Goal: Task Accomplishment & Management: Manage account settings

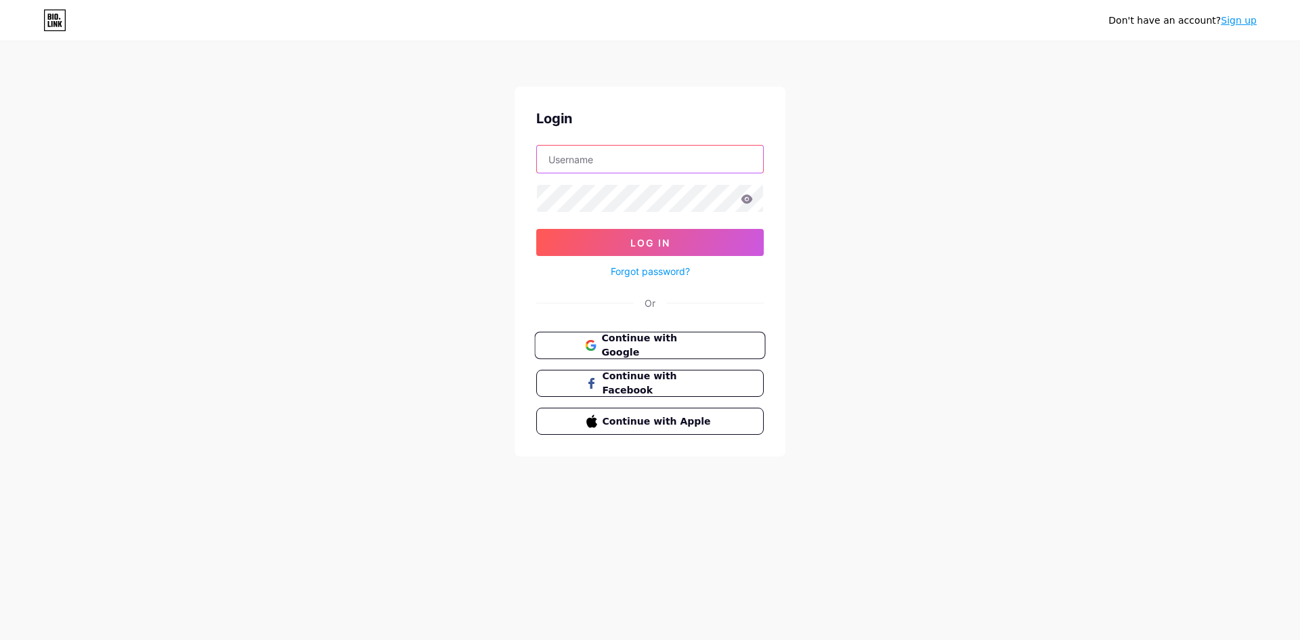
type input "[EMAIL_ADDRESS][DOMAIN_NAME]"
click at [640, 343] on span "Continue with Google" at bounding box center [657, 345] width 113 height 29
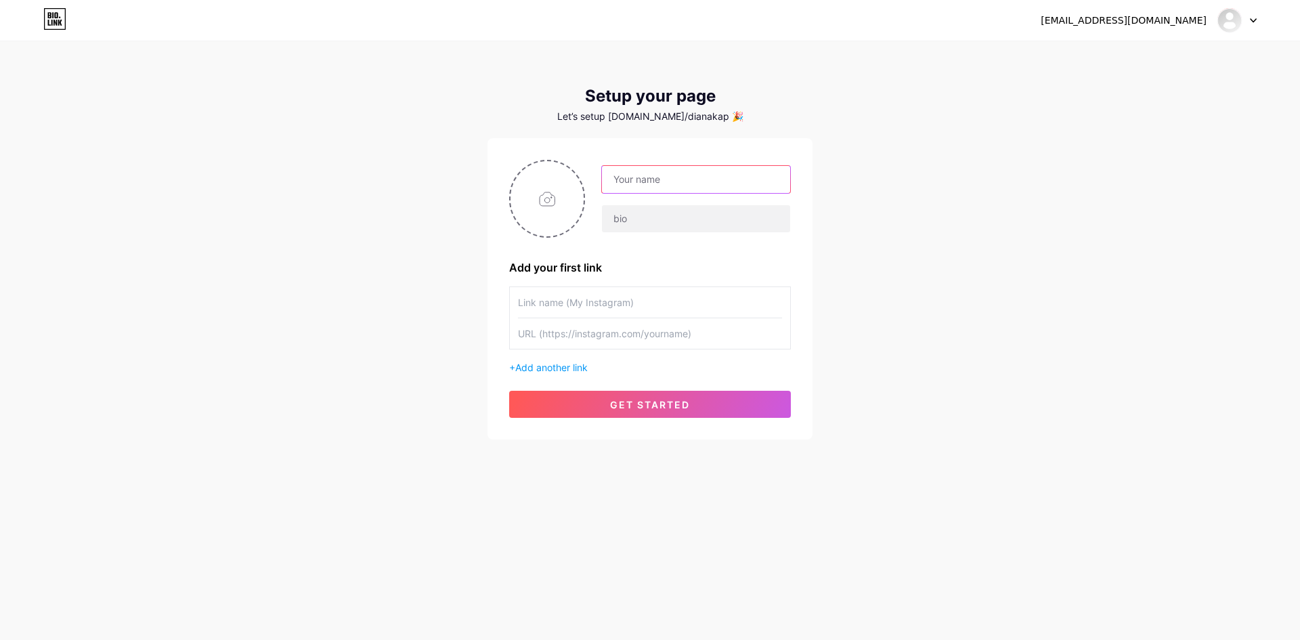
click at [637, 176] on input "text" at bounding box center [696, 179] width 188 height 27
type input "s"
click at [649, 181] on input "სარბენი ბილიკები" at bounding box center [696, 179] width 188 height 27
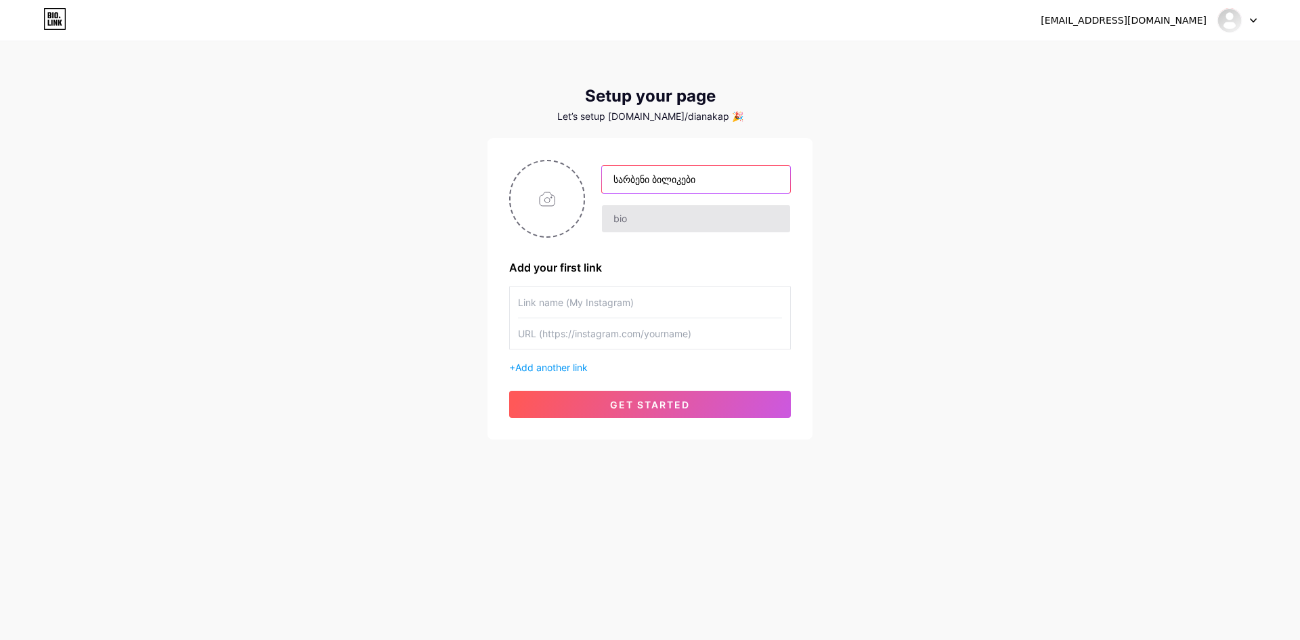
type input "სარბენი ბილიკები"
click at [644, 222] on input "text" at bounding box center [696, 218] width 188 height 27
paste input "სარბენი ბილიკები"
click at [721, 216] on input "სარბენი ბილიკები" at bounding box center [696, 218] width 188 height 27
type input "სარბენი ბილიკები - Mdshop"
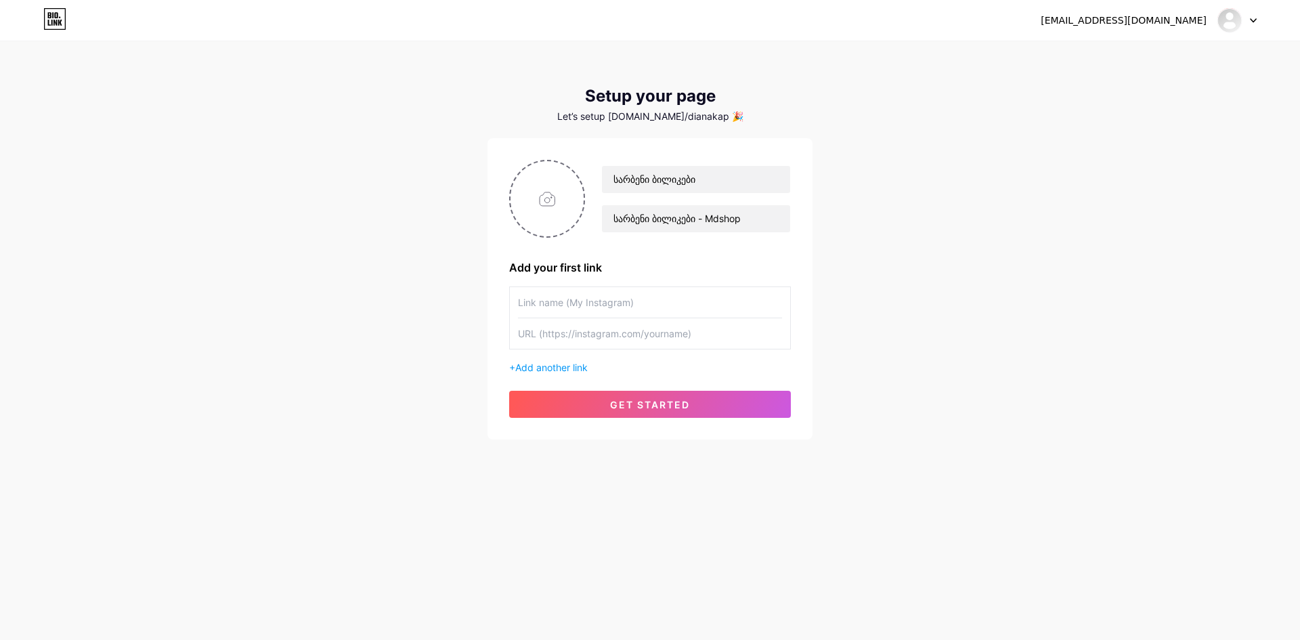
click at [505, 182] on div "სარბენი ბილიკები სარბენი ბილიკები - Mdshop Add your first link + Add another li…" at bounding box center [649, 288] width 325 height 301
click at [527, 188] on input "file" at bounding box center [546, 198] width 73 height 75
type input "C:\fakepath\სარბ.jpg"
click at [621, 292] on input "text" at bounding box center [650, 302] width 264 height 30
type input "s"
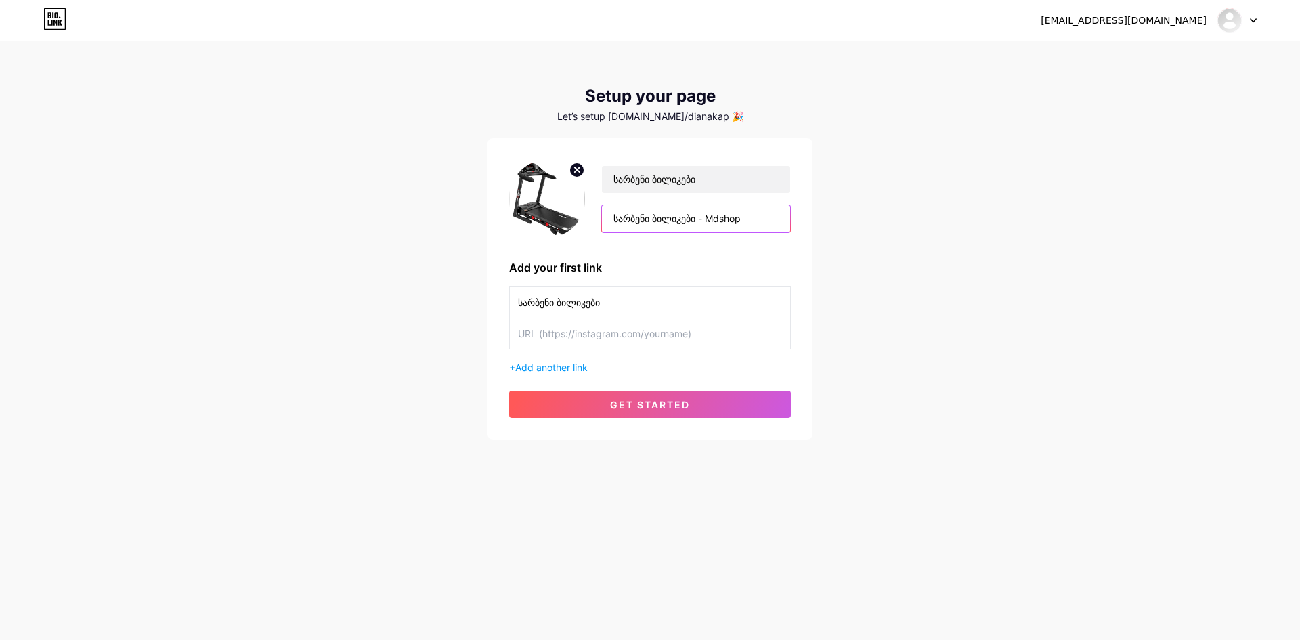
click at [684, 227] on input "სარბენი ბილიკები - Mdshop" at bounding box center [696, 218] width 188 height 27
click at [663, 297] on input "სარბენი ბილიკები" at bounding box center [650, 302] width 264 height 30
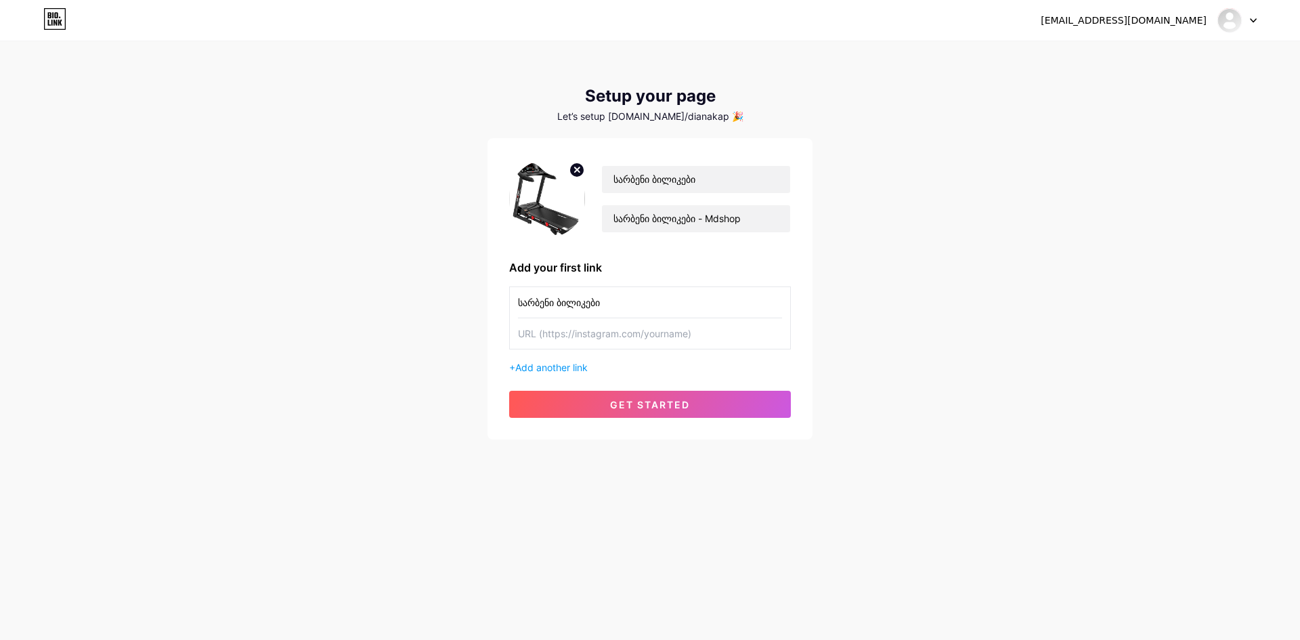
click at [663, 297] on input "სარბენი ბილიკები" at bounding box center [650, 302] width 264 height 30
paste input "- Mdshop"
type input "სარბენი ბილიკები - Mdshop"
click at [630, 347] on input "text" at bounding box center [650, 333] width 264 height 30
paste input "https://mdshop.ge/sarbeni-bilikebi/"
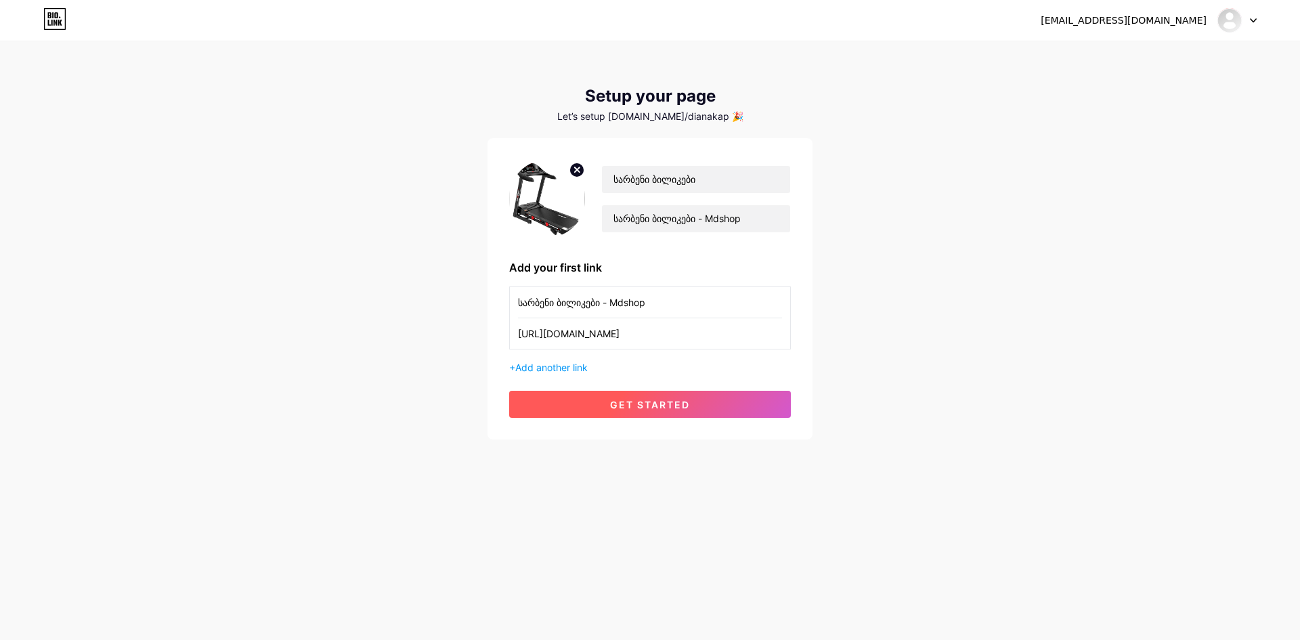
type input "https://mdshop.ge/sarbeni-bilikebi/"
click at [655, 403] on span "get started" at bounding box center [650, 405] width 80 height 12
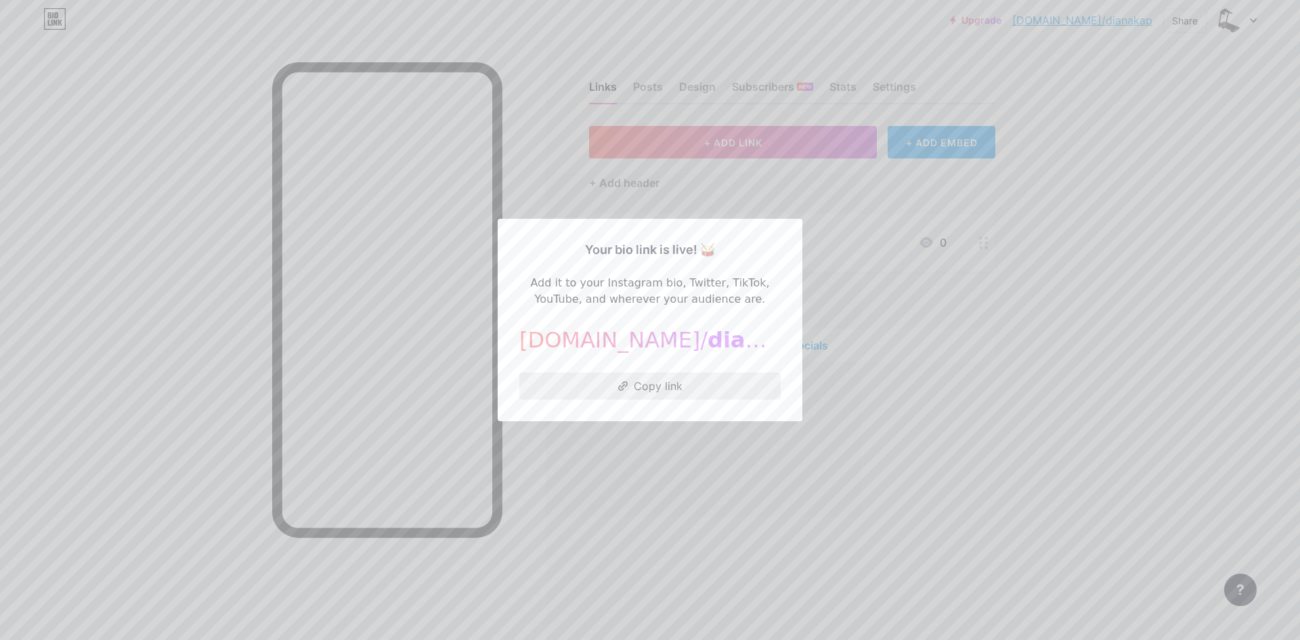
click at [647, 387] on button "Copy link" at bounding box center [649, 385] width 261 height 27
click at [703, 134] on div at bounding box center [650, 320] width 1300 height 640
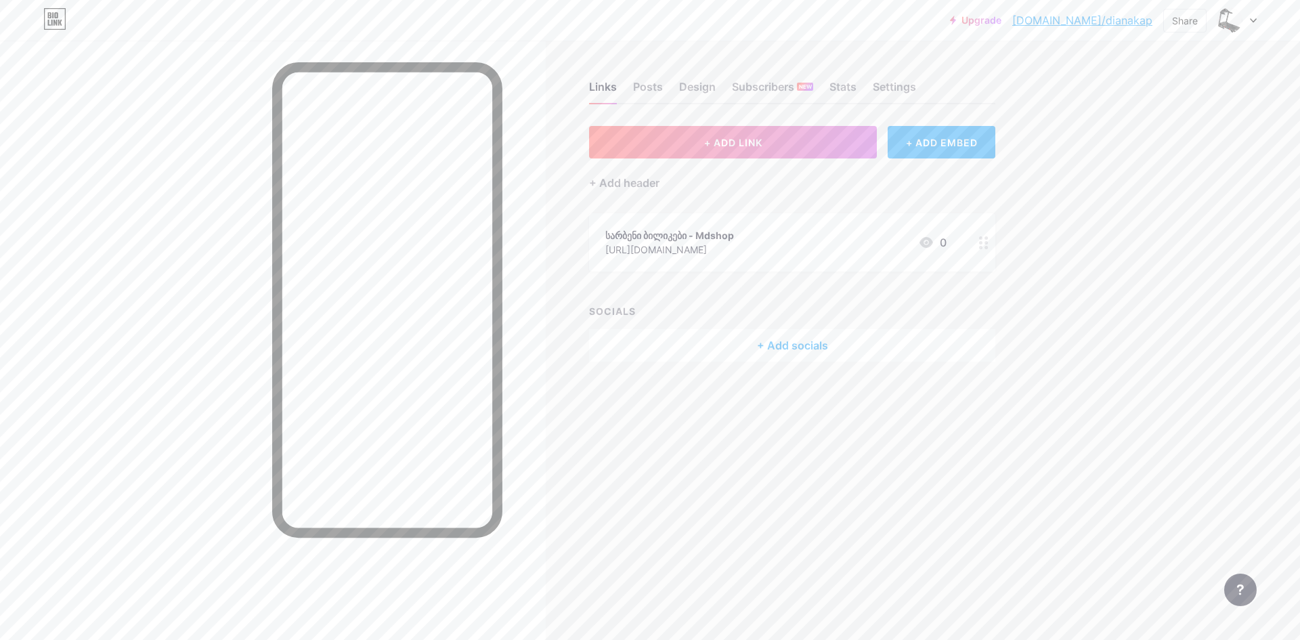
click at [1141, 17] on link "bio.link/dianakap" at bounding box center [1082, 20] width 140 height 16
click at [1260, 19] on div "Upgrade bio.link/dianak... bio.link/dianakap Share Switch accounts სარბენი ბილი…" at bounding box center [650, 20] width 1300 height 24
click at [1254, 18] on icon at bounding box center [1253, 20] width 7 height 5
click at [1156, 148] on link "Account settings" at bounding box center [1172, 153] width 168 height 37
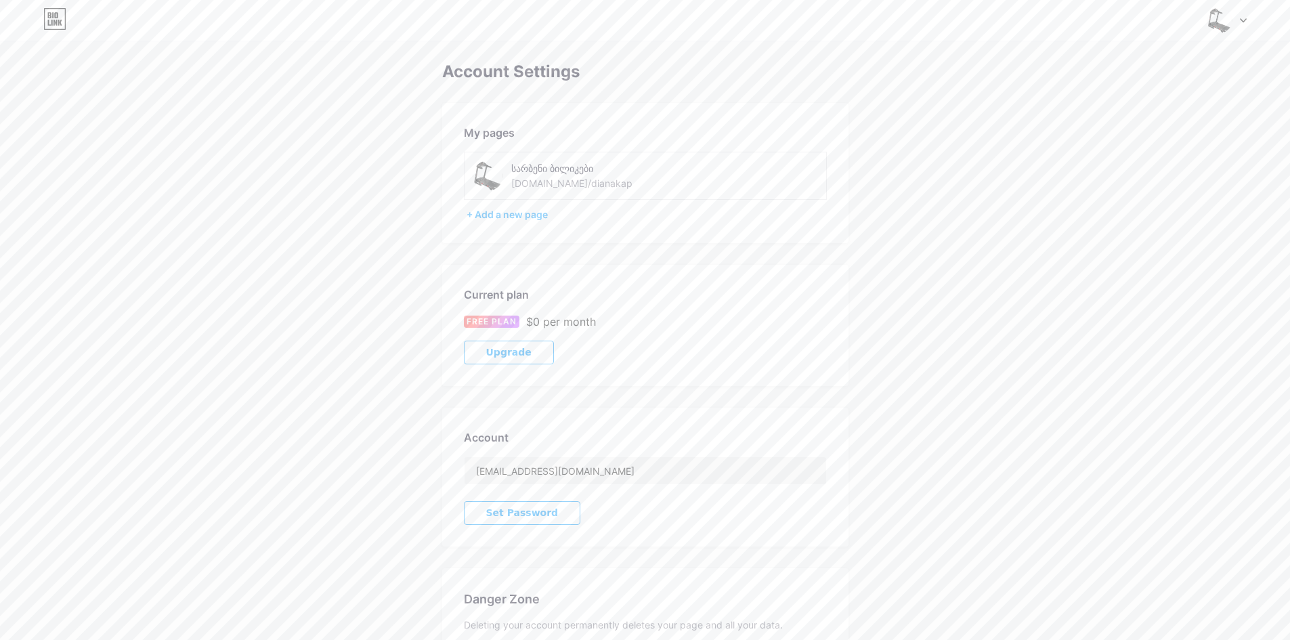
click at [559, 175] on div "სარბენი ბილიკები" at bounding box center [607, 168] width 192 height 14
click at [490, 126] on div "My pages" at bounding box center [645, 133] width 363 height 16
click at [1215, 12] on img at bounding box center [1219, 20] width 26 height 26
click at [1156, 146] on link "Dashboard" at bounding box center [1162, 153] width 168 height 37
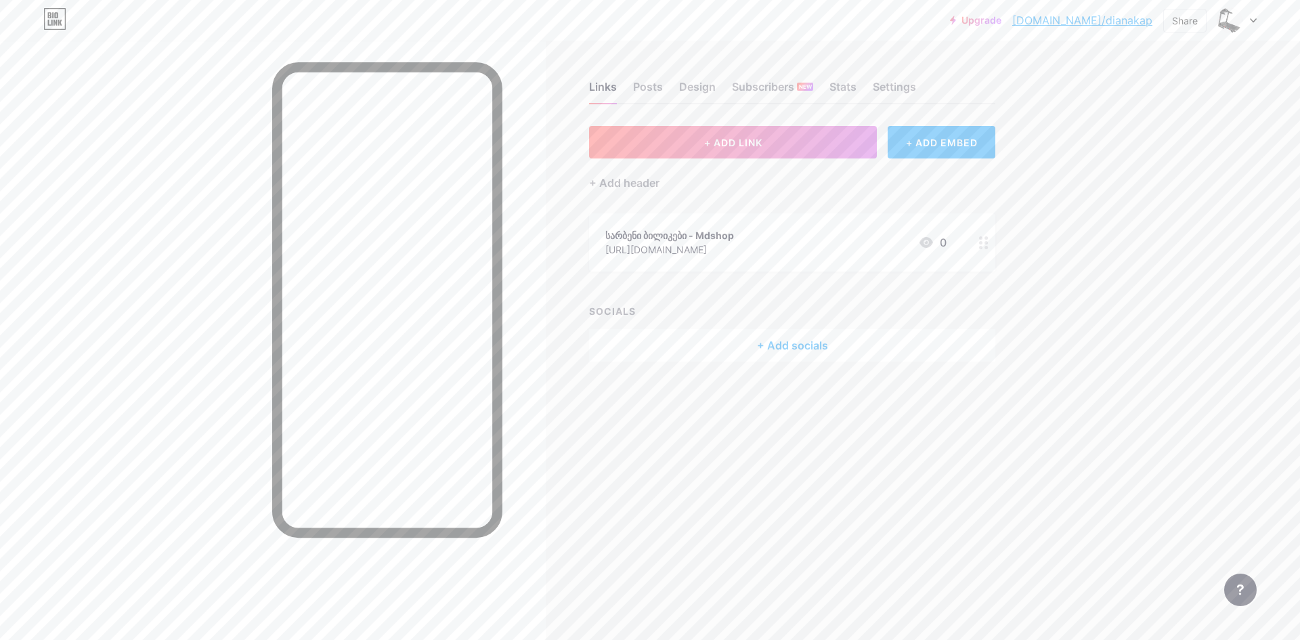
click at [938, 242] on div "0" at bounding box center [932, 242] width 28 height 16
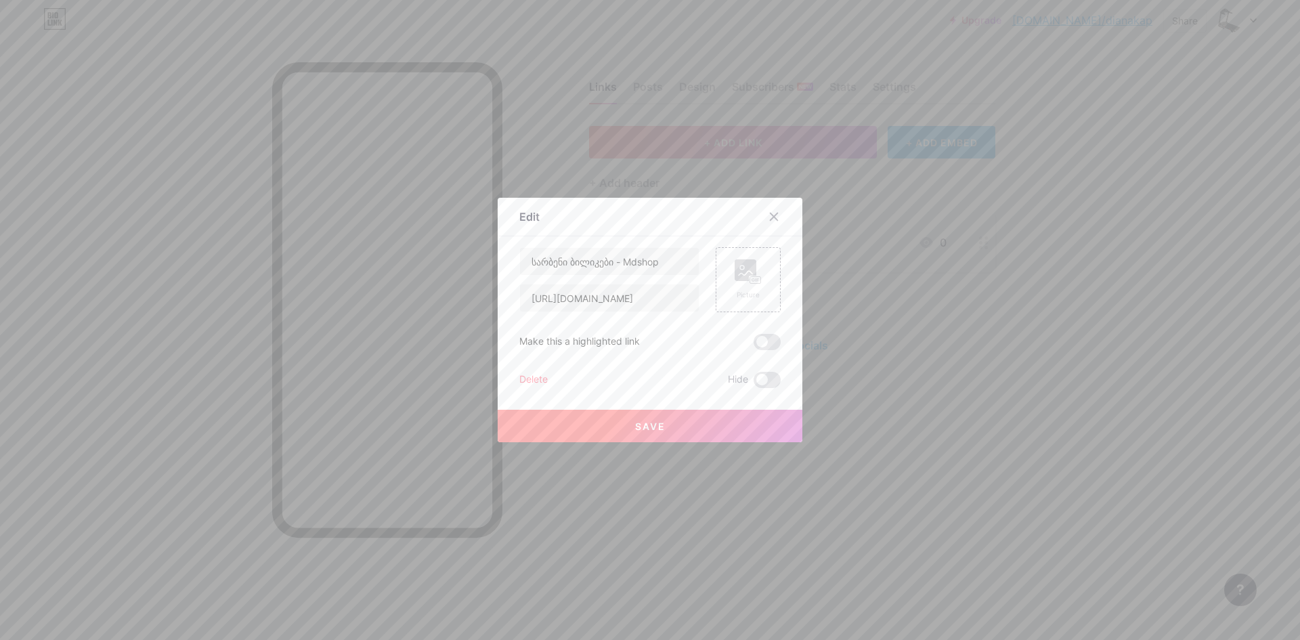
click at [900, 257] on div at bounding box center [650, 320] width 1300 height 640
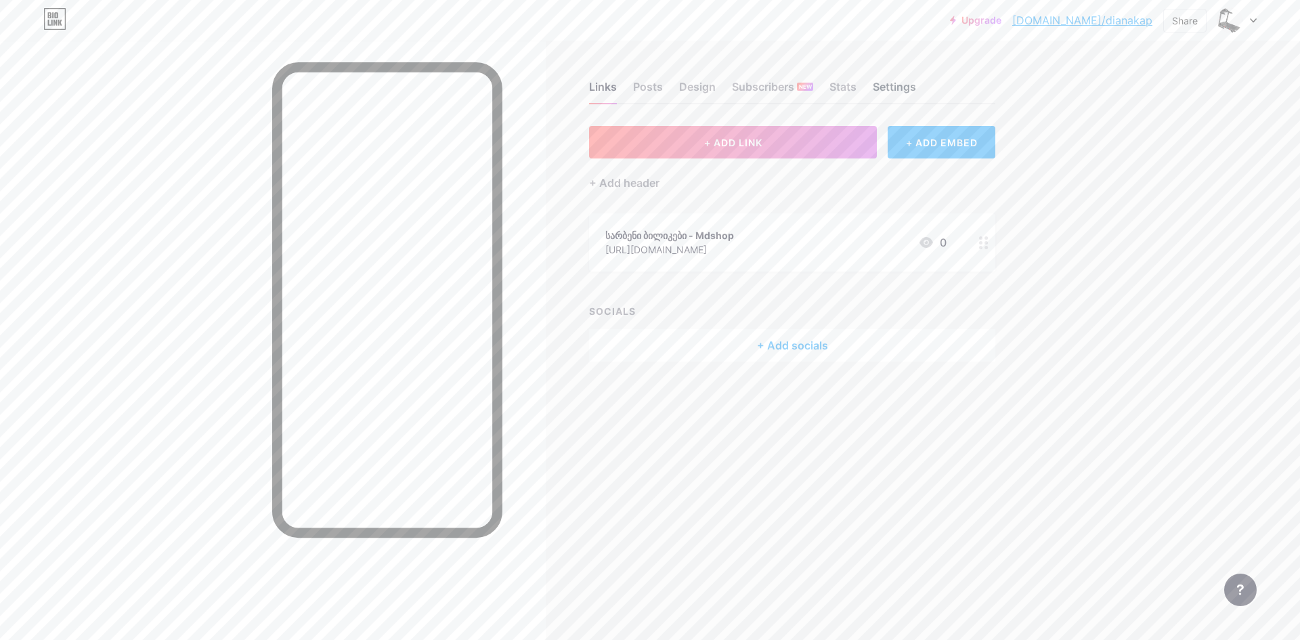
click at [890, 79] on div "Settings" at bounding box center [894, 91] width 43 height 24
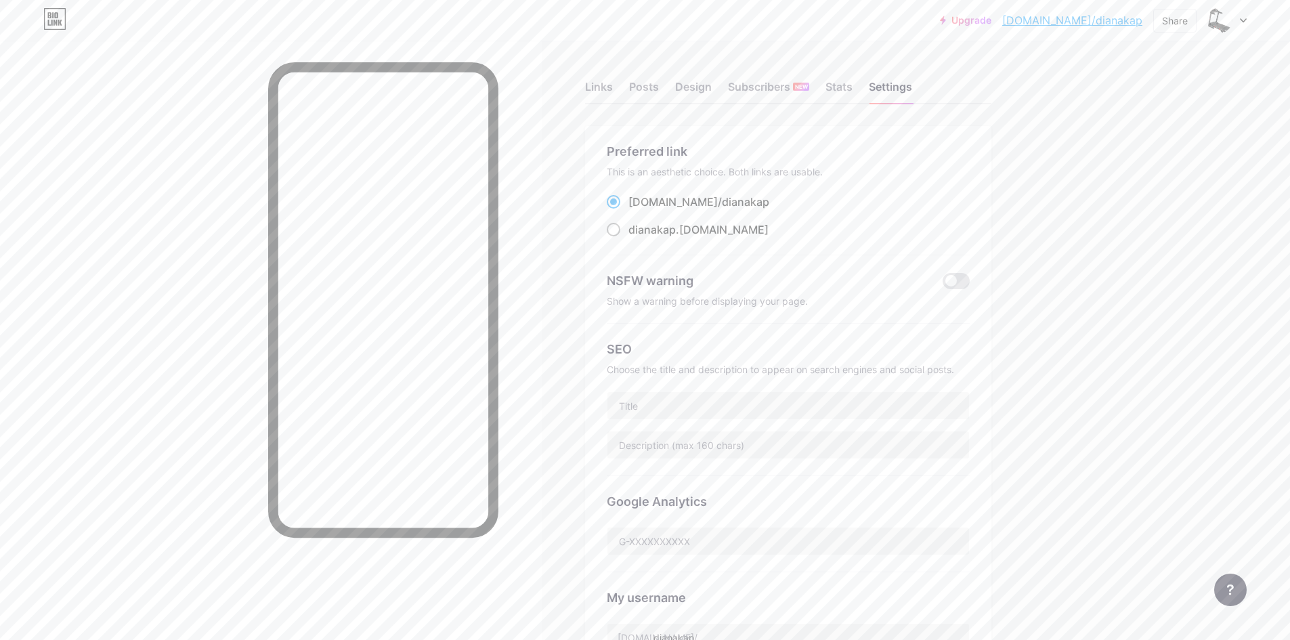
click at [697, 229] on div "dianakap .bio.link" at bounding box center [698, 229] width 140 height 16
click at [637, 238] on input "dianakap .bio.link" at bounding box center [632, 242] width 9 height 9
radio input "true"
click at [722, 202] on span "dianakap" at bounding box center [745, 202] width 47 height 14
click at [637, 210] on input "bio.link/ dianakap" at bounding box center [632, 214] width 9 height 9
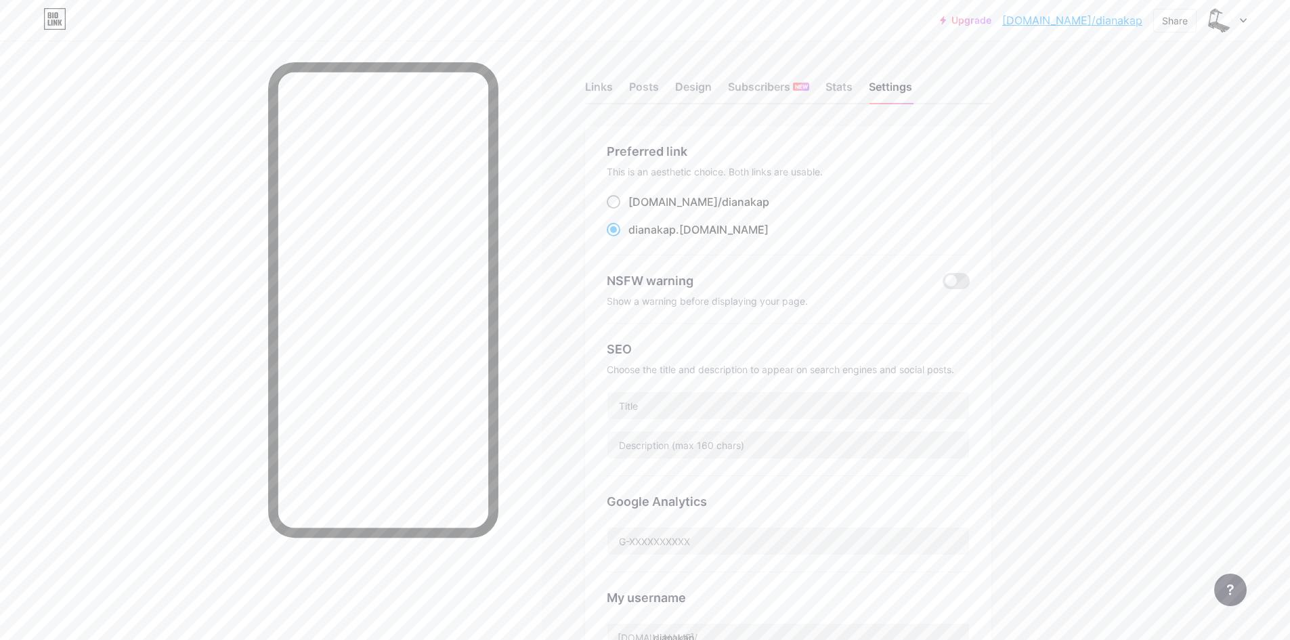
radio input "true"
click at [705, 409] on input "text" at bounding box center [788, 405] width 362 height 27
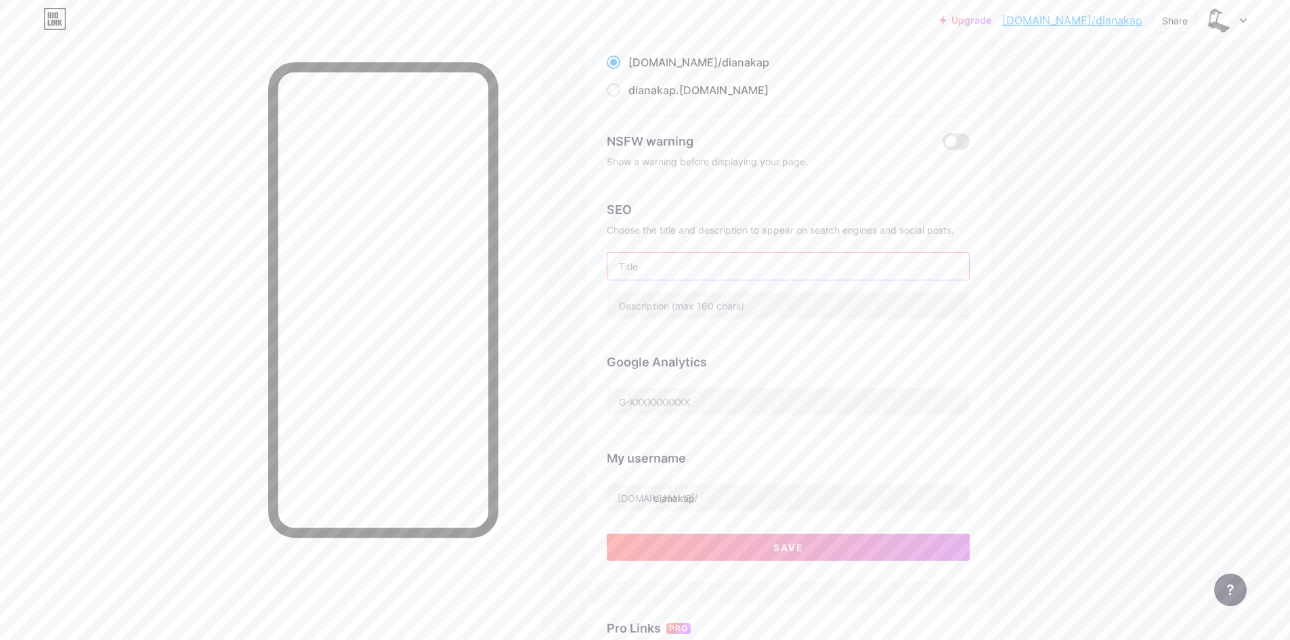
scroll to position [338, 0]
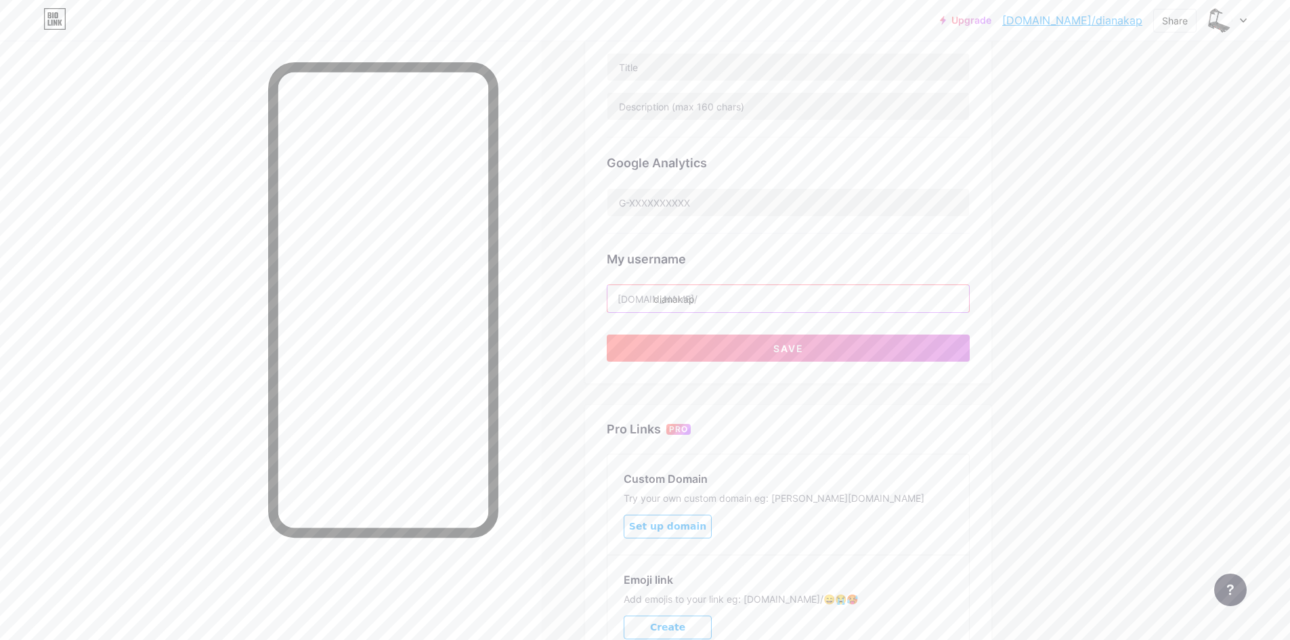
drag, startPoint x: 716, startPoint y: 299, endPoint x: 659, endPoint y: 288, distance: 58.7
click at [659, 288] on input "dianakap" at bounding box center [788, 298] width 362 height 27
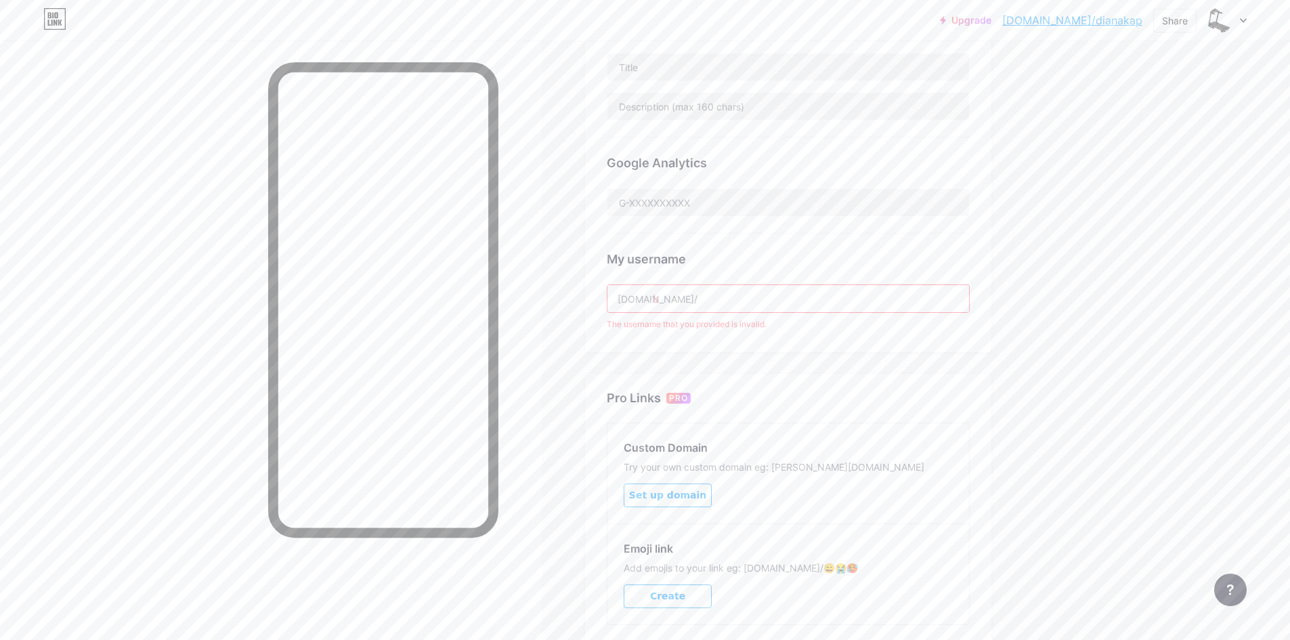
type input "ა"
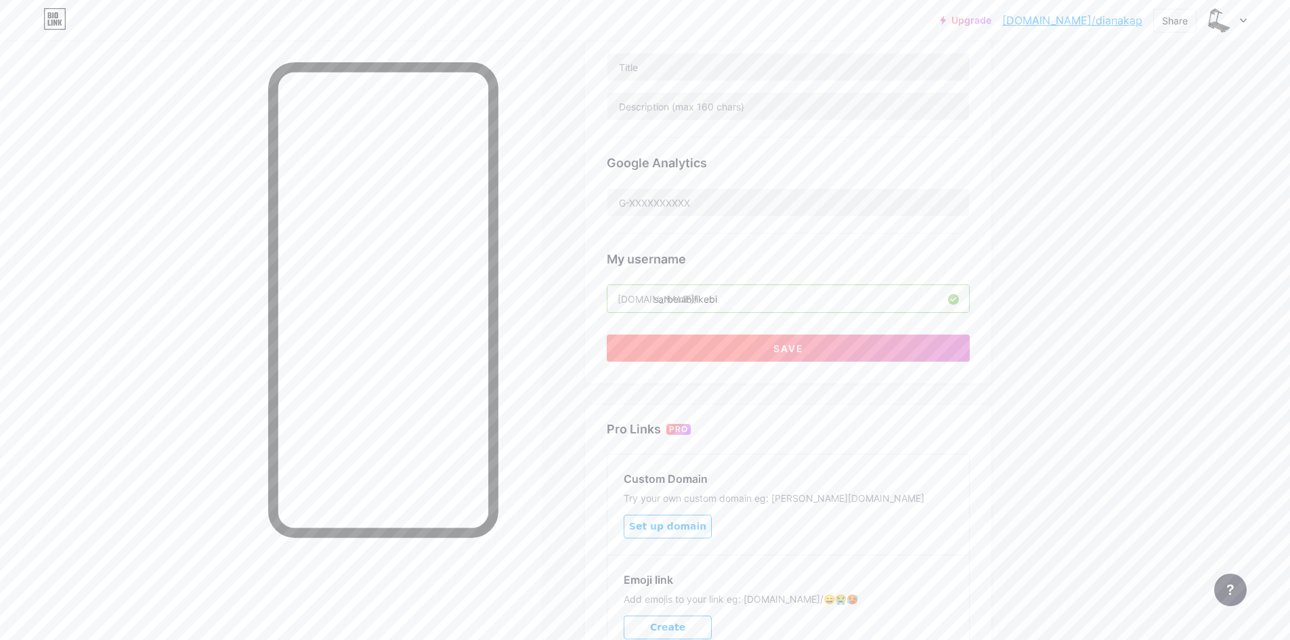
type input "sarbenibilikebi"
click at [785, 343] on span "Save" at bounding box center [788, 349] width 30 height 12
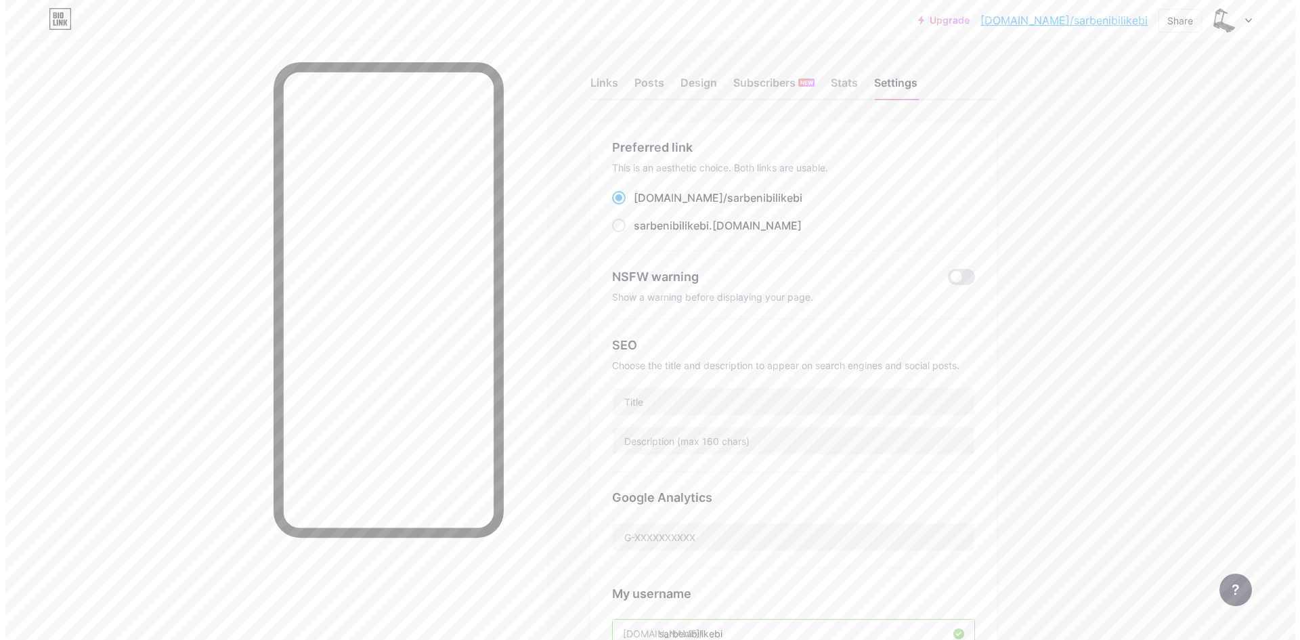
scroll to position [0, 0]
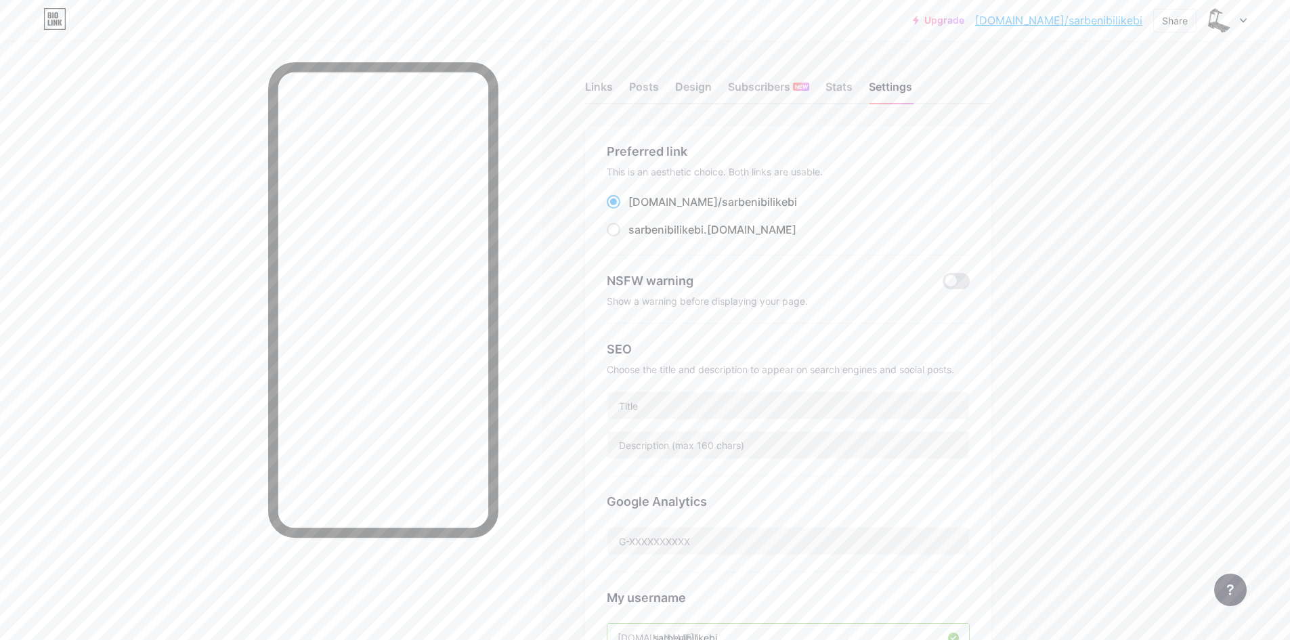
click at [57, 17] on icon at bounding box center [55, 15] width 3 height 6
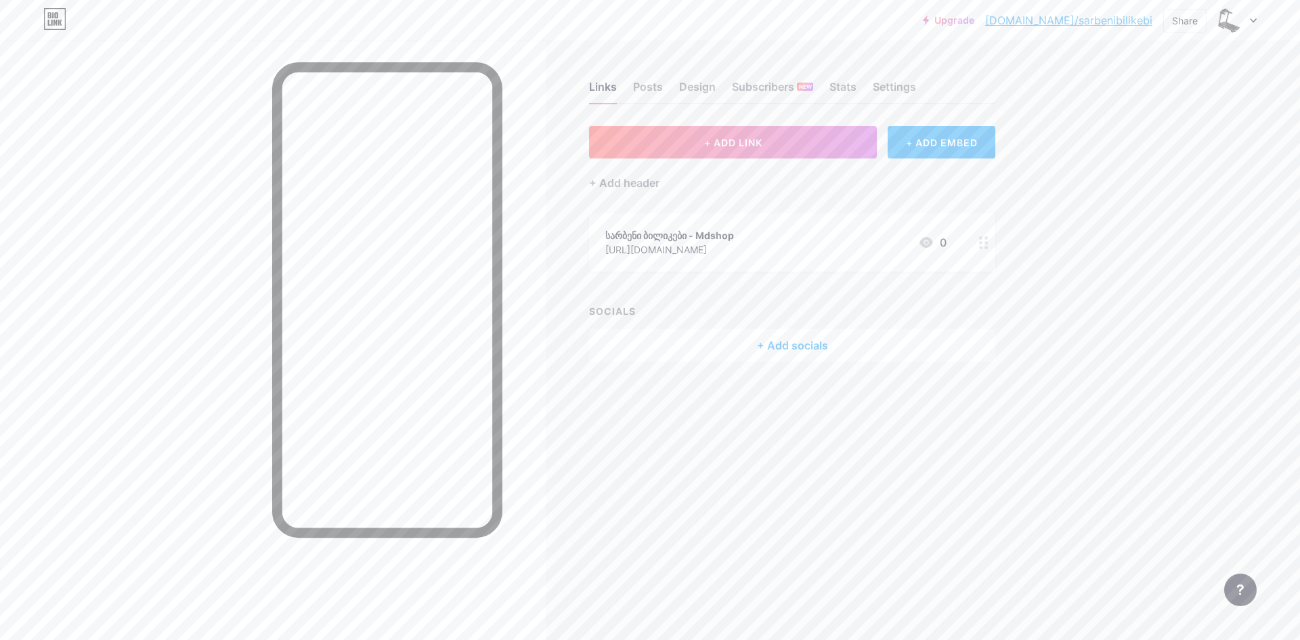
click at [58, 10] on icon at bounding box center [54, 19] width 23 height 22
click at [255, 414] on div at bounding box center [273, 361] width 546 height 640
